Goal: Information Seeking & Learning: Learn about a topic

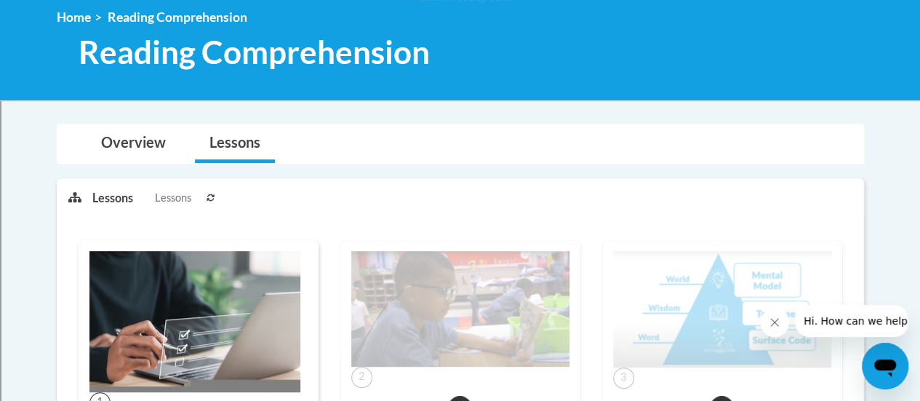
scroll to position [204, 0]
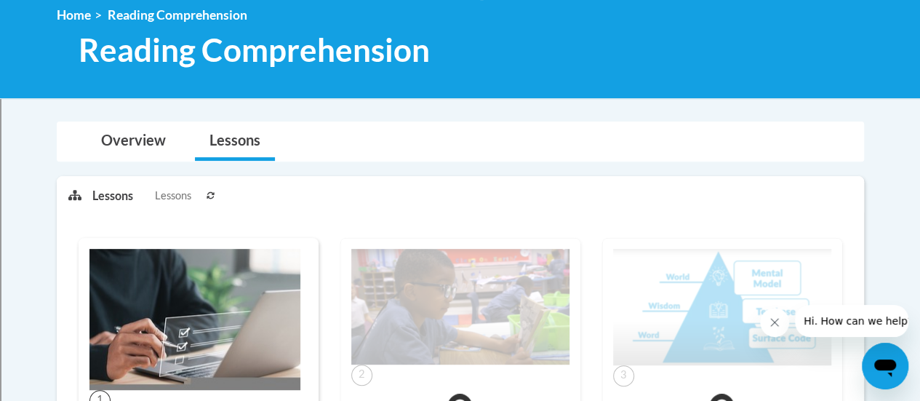
click at [210, 194] on icon at bounding box center [211, 195] width 9 height 9
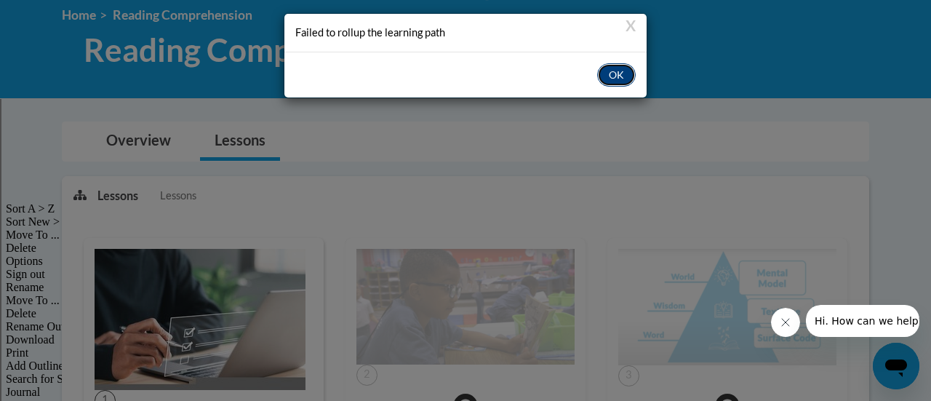
click at [618, 80] on button "OK" at bounding box center [616, 74] width 39 height 23
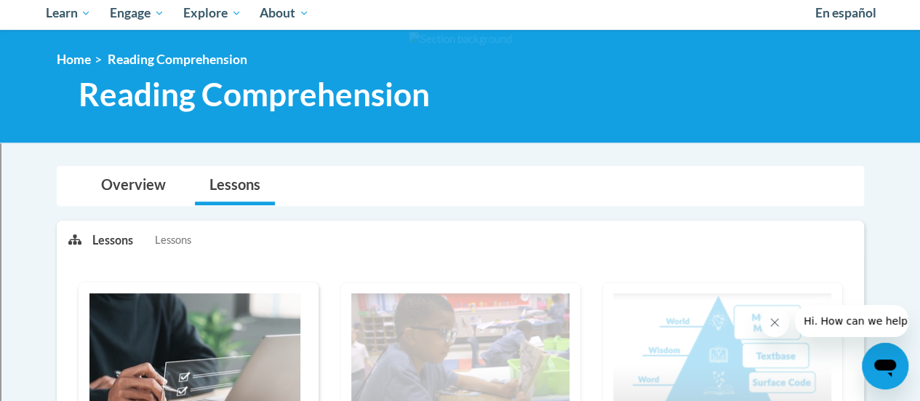
scroll to position [144, 0]
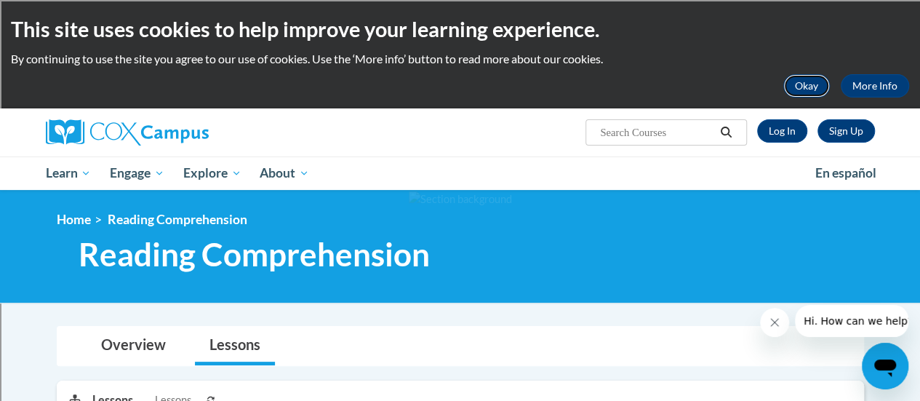
click at [804, 91] on button "Okay" at bounding box center [807, 85] width 47 height 23
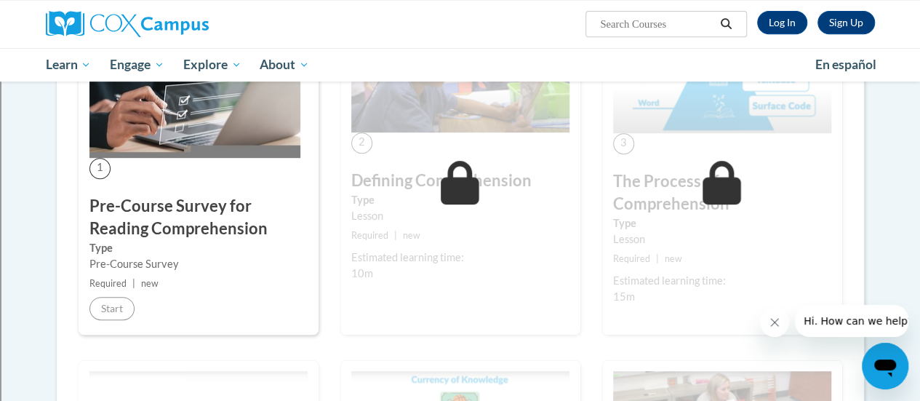
scroll to position [329, 0]
click at [223, 266] on div "Pre-Course Survey" at bounding box center [198, 263] width 218 height 16
click at [781, 16] on link "Log In" at bounding box center [782, 22] width 50 height 23
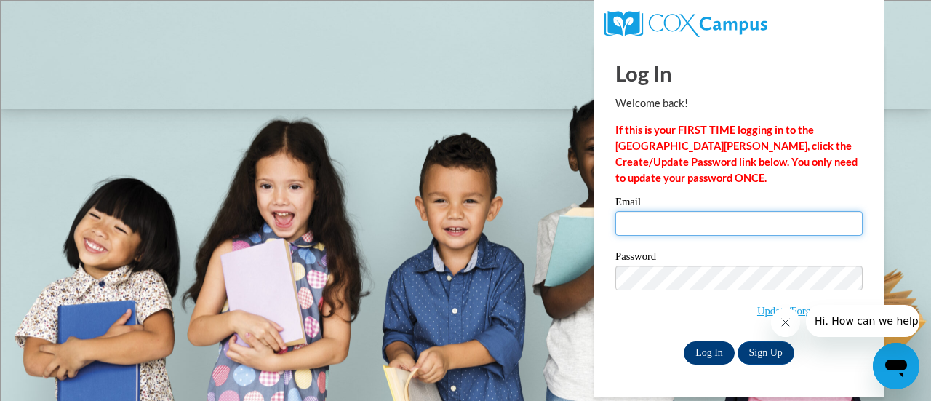
type input "rubi.navavargas@rusd.org"
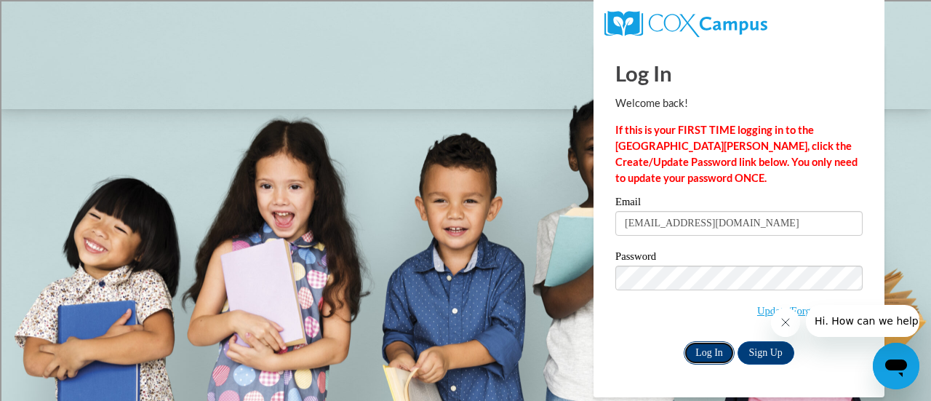
click at [710, 349] on input "Log In" at bounding box center [709, 352] width 51 height 23
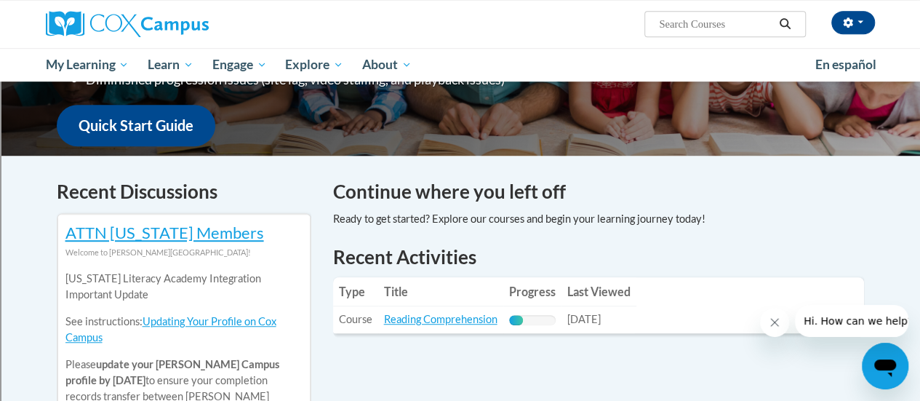
scroll to position [356, 0]
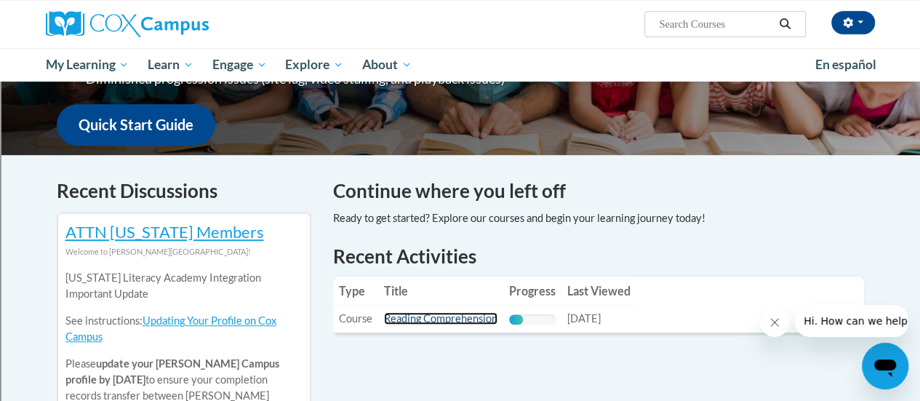
click at [458, 319] on link "Reading Comprehension" at bounding box center [441, 318] width 114 height 12
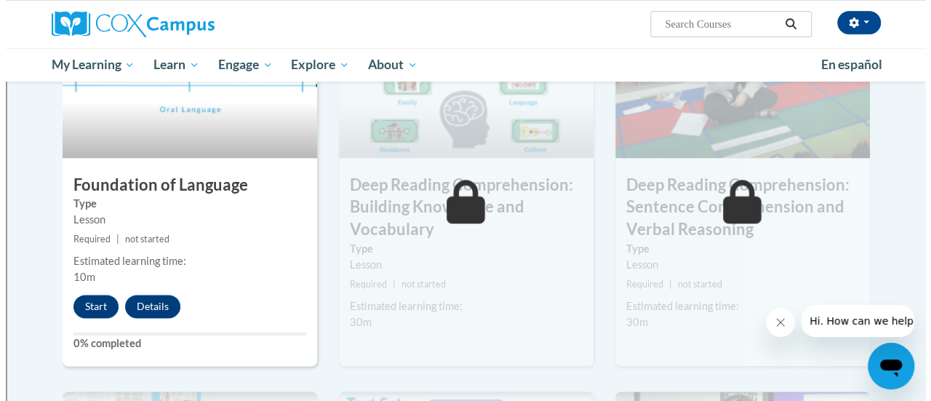
scroll to position [748, 0]
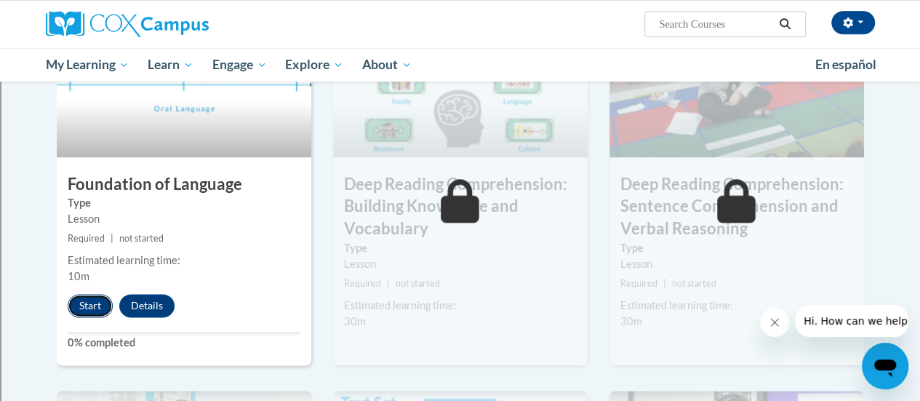
click at [108, 306] on button "Start" at bounding box center [90, 305] width 45 height 23
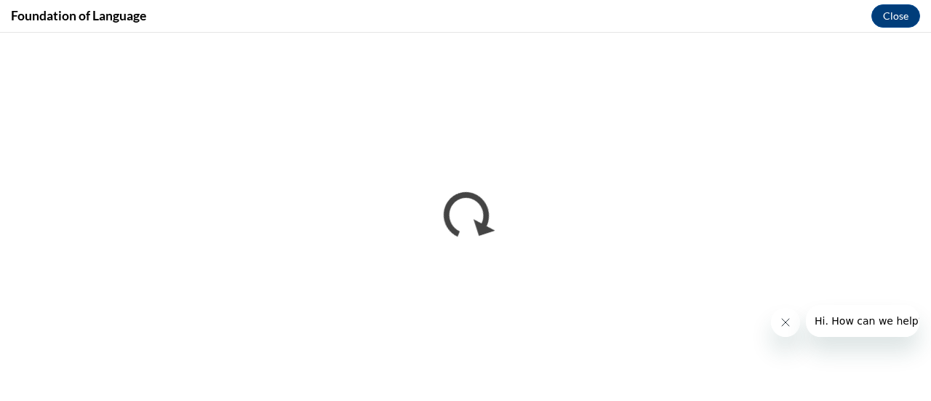
scroll to position [0, 0]
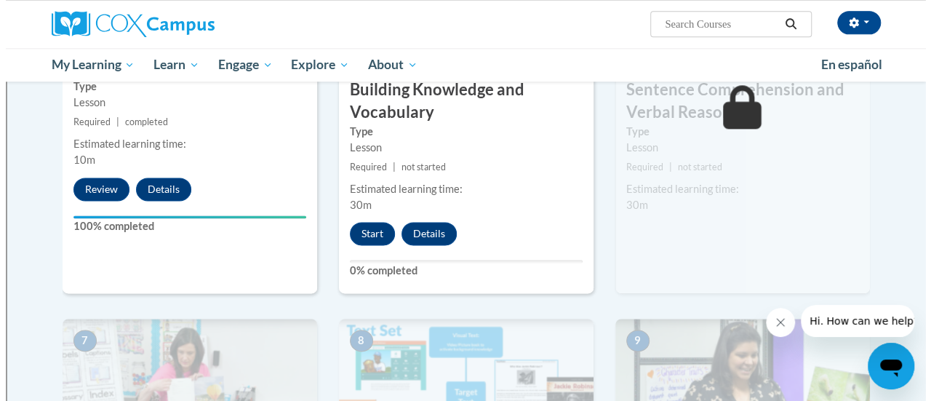
scroll to position [861, 0]
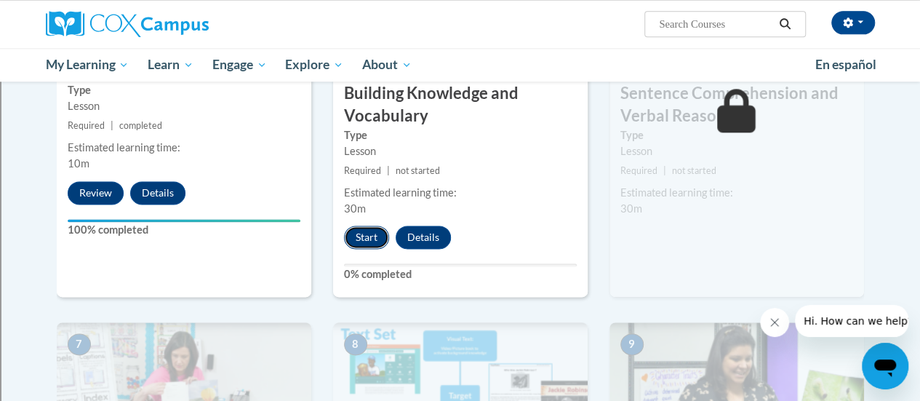
click at [354, 238] on button "Start" at bounding box center [366, 237] width 45 height 23
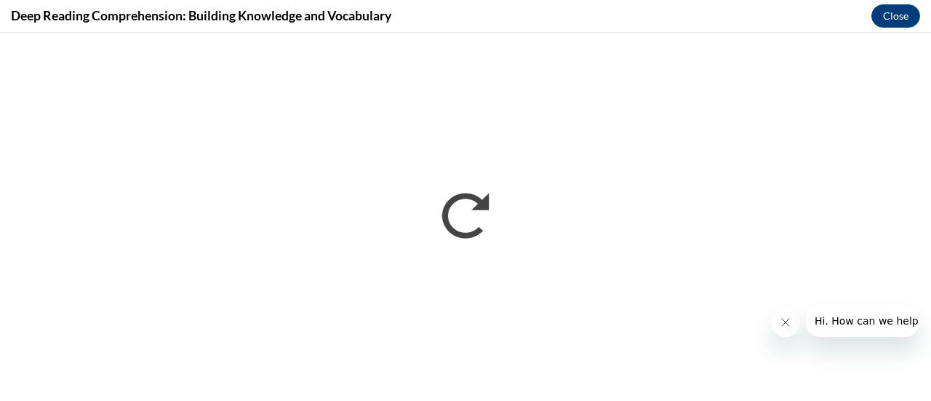
scroll to position [0, 0]
click at [776, 324] on button "Close message from company" at bounding box center [785, 322] width 29 height 29
